Goal: Task Accomplishment & Management: Complete application form

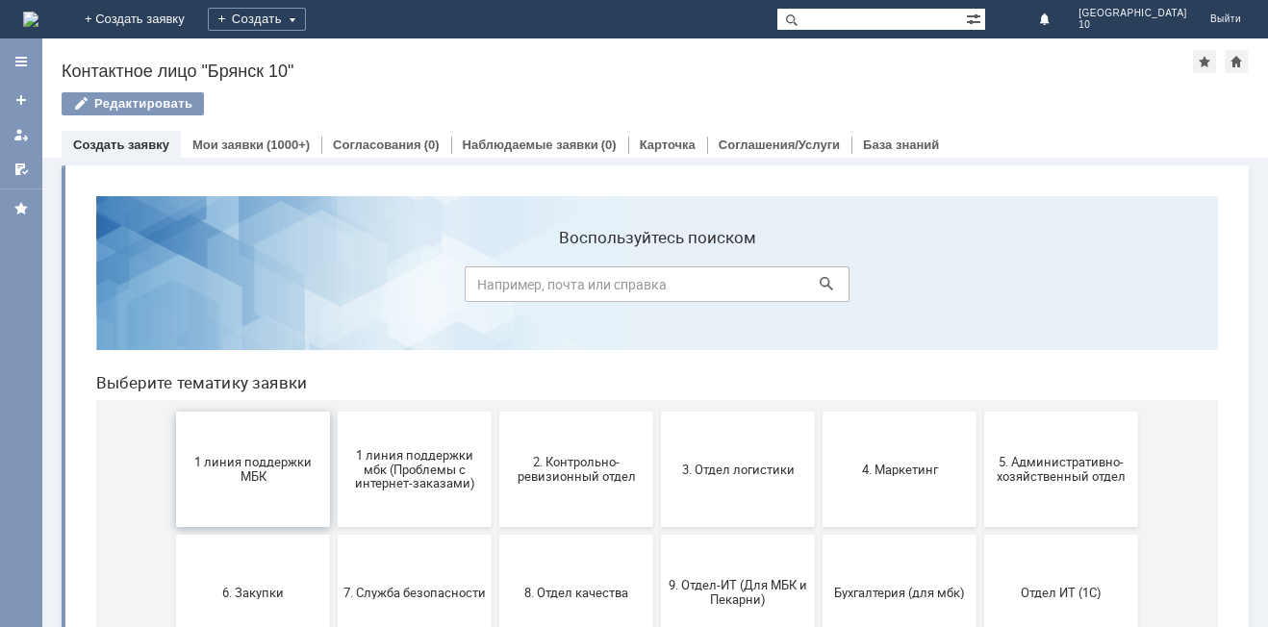
click at [259, 468] on span "1 линия поддержки МБК" at bounding box center [253, 469] width 142 height 29
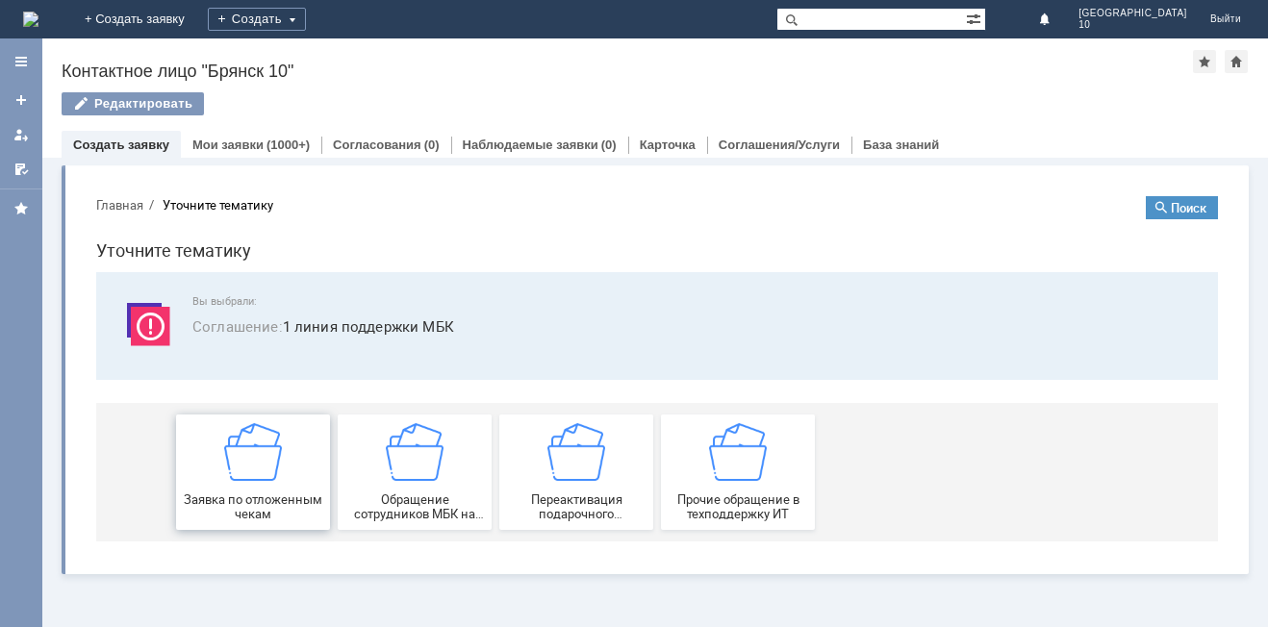
click at [259, 484] on div "Заявка по отложенным чекам" at bounding box center [253, 472] width 142 height 98
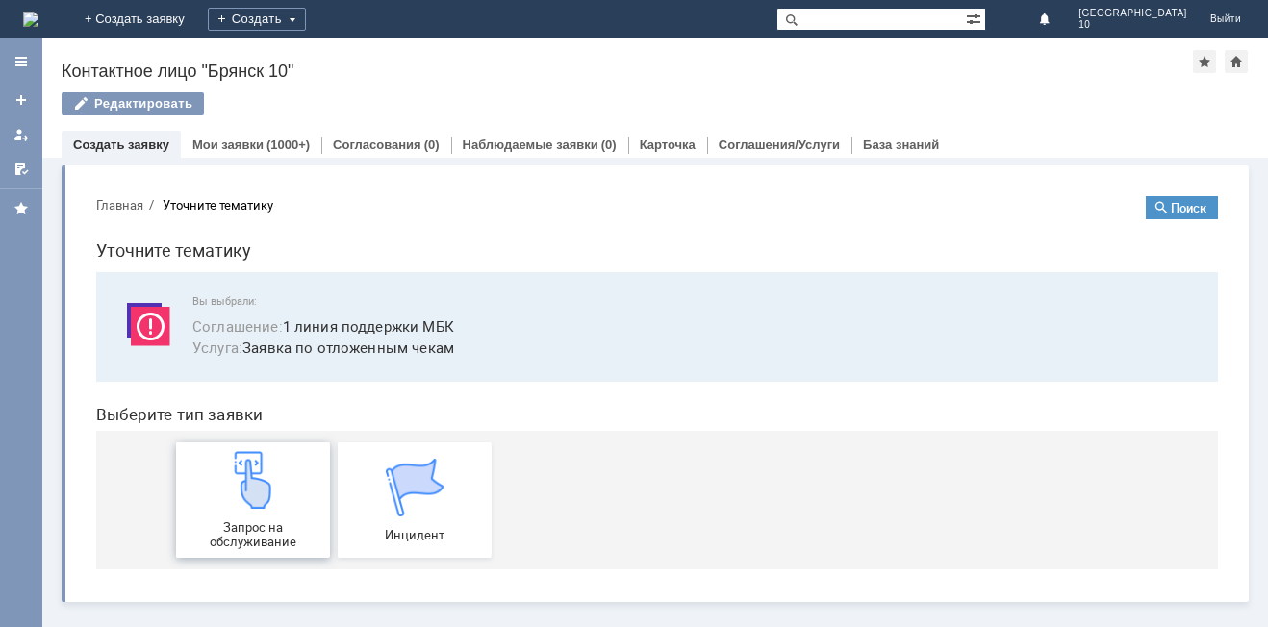
click at [263, 500] on img at bounding box center [253, 480] width 58 height 58
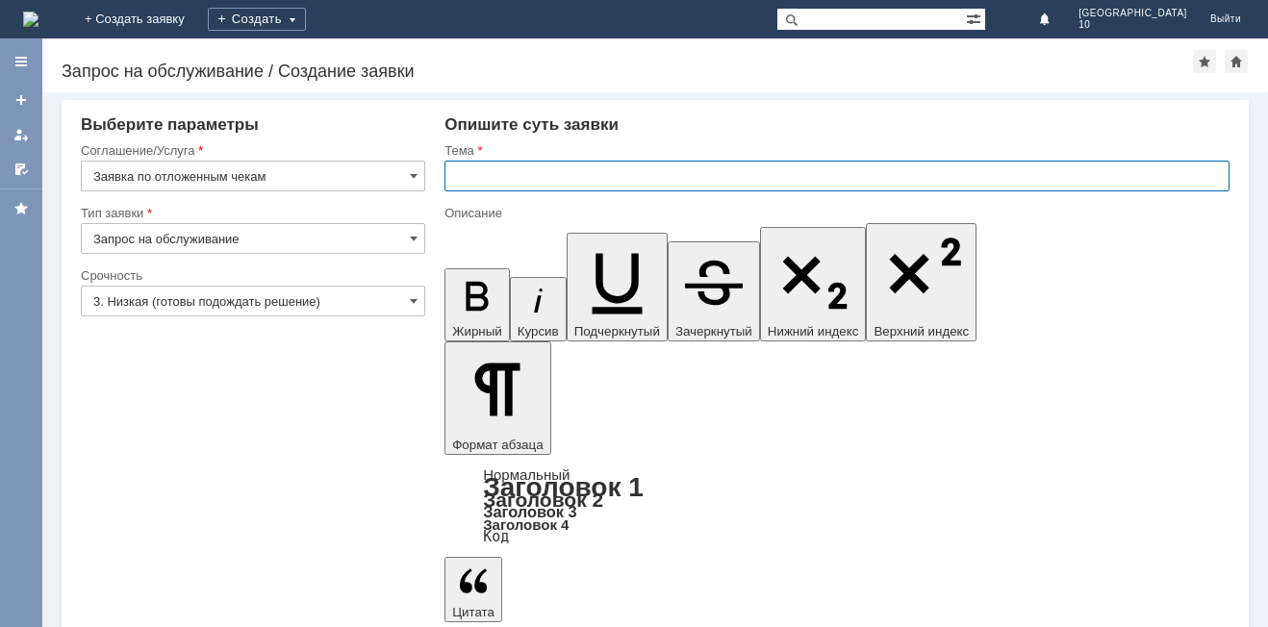
click at [493, 182] on input "text" at bounding box center [837, 176] width 785 height 31
type input "Брянск 10 отложенные чеки"
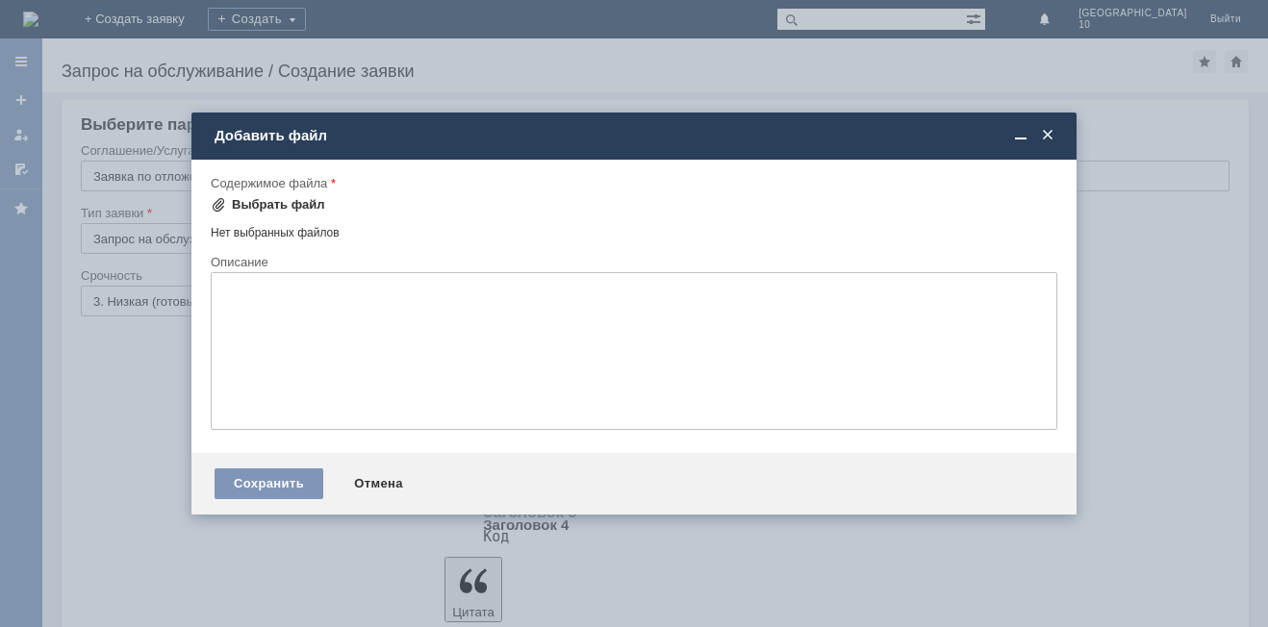
click at [218, 205] on span at bounding box center [218, 204] width 15 height 15
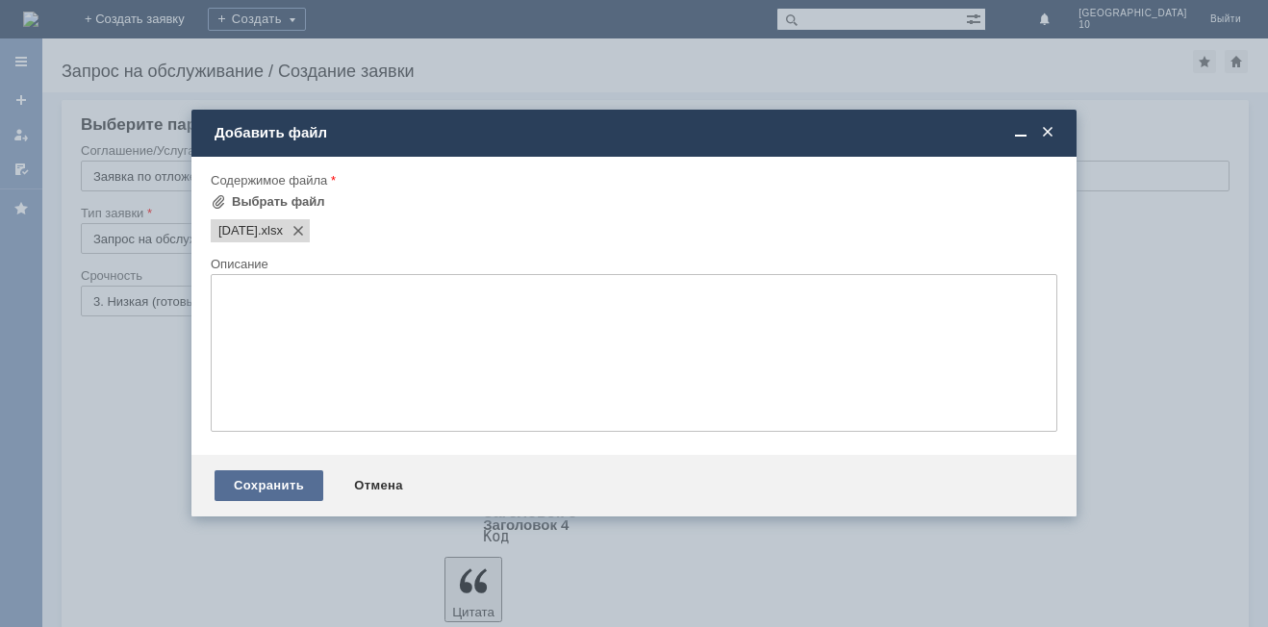
click at [271, 481] on div "Сохранить" at bounding box center [269, 485] width 109 height 31
